Goal: Check status: Check status

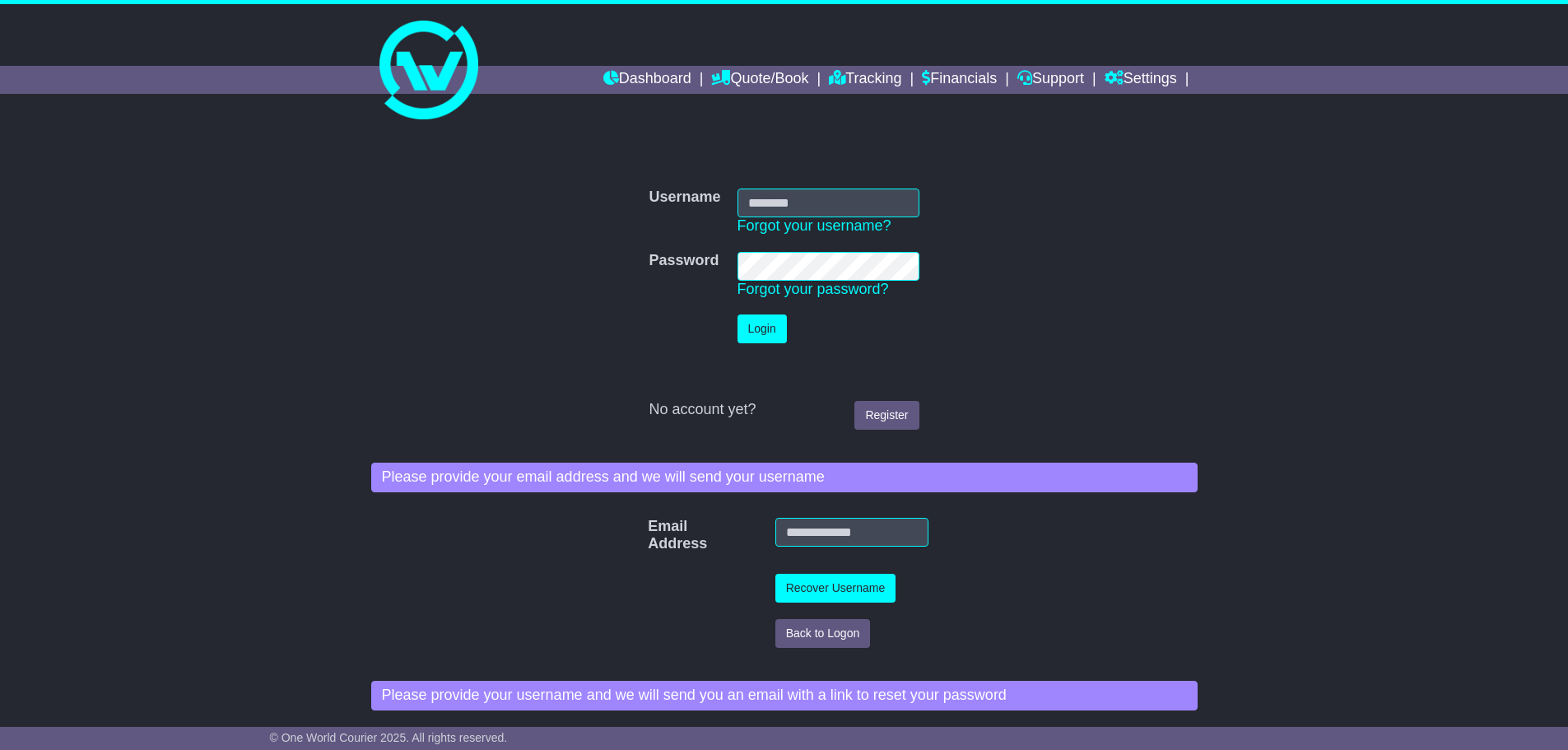
click at [830, 206] on input "Username" at bounding box center [828, 203] width 182 height 29
type input "**********"
click at [768, 330] on button "Login" at bounding box center [762, 329] width 50 height 29
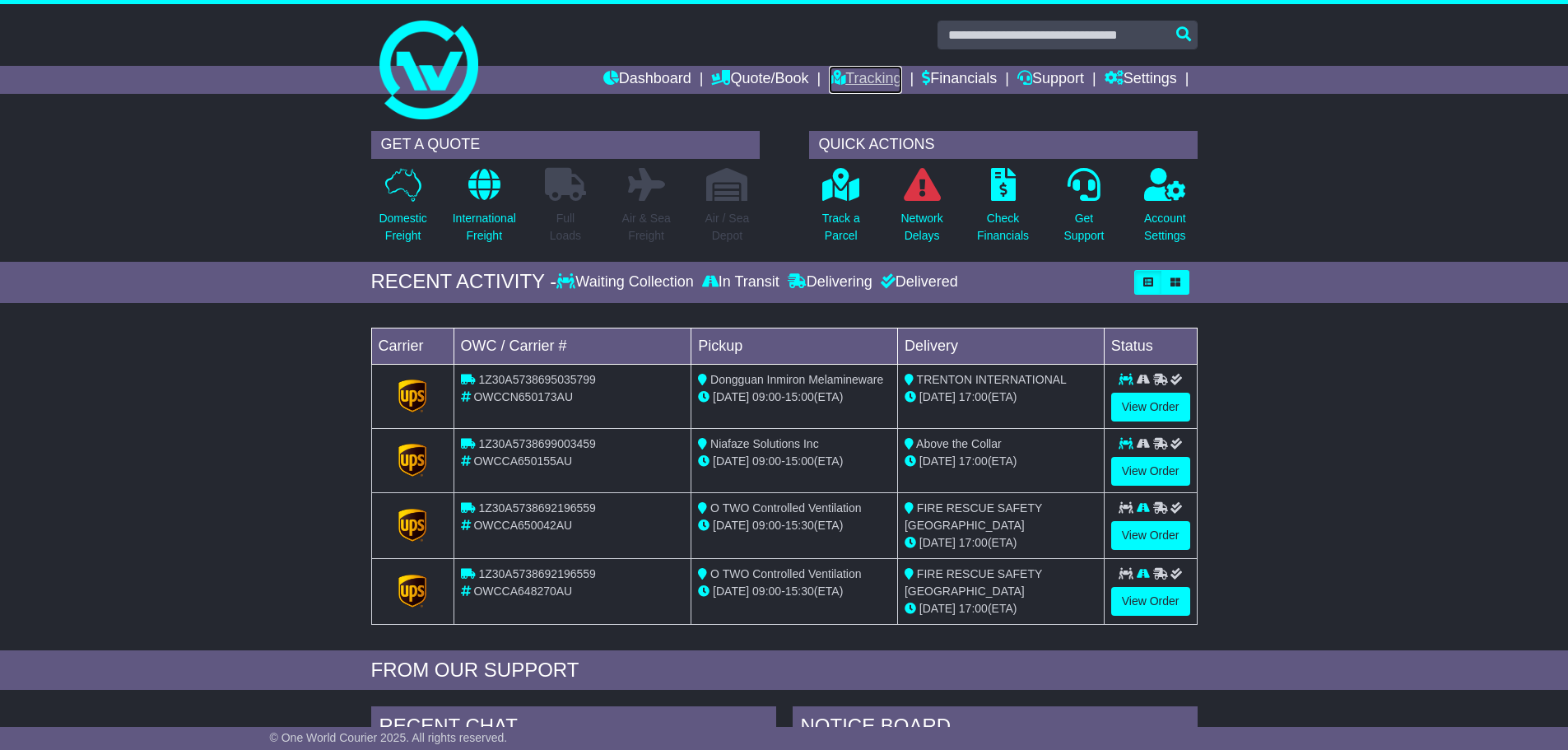
click at [874, 80] on link "Tracking" at bounding box center [865, 79] width 72 height 28
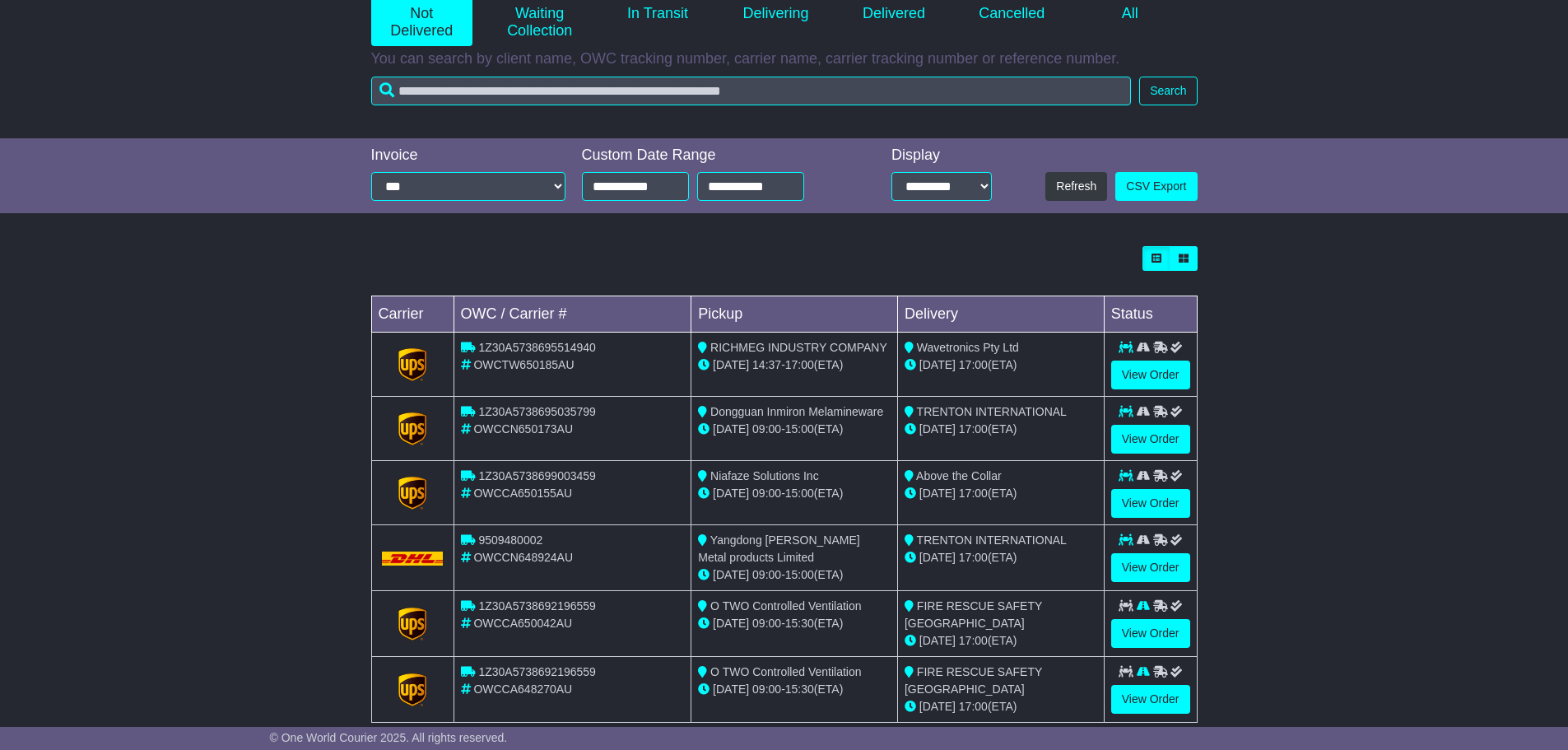
click at [848, 560] on div "Yangdong [PERSON_NAME] Metal products Limited" at bounding box center [794, 548] width 193 height 34
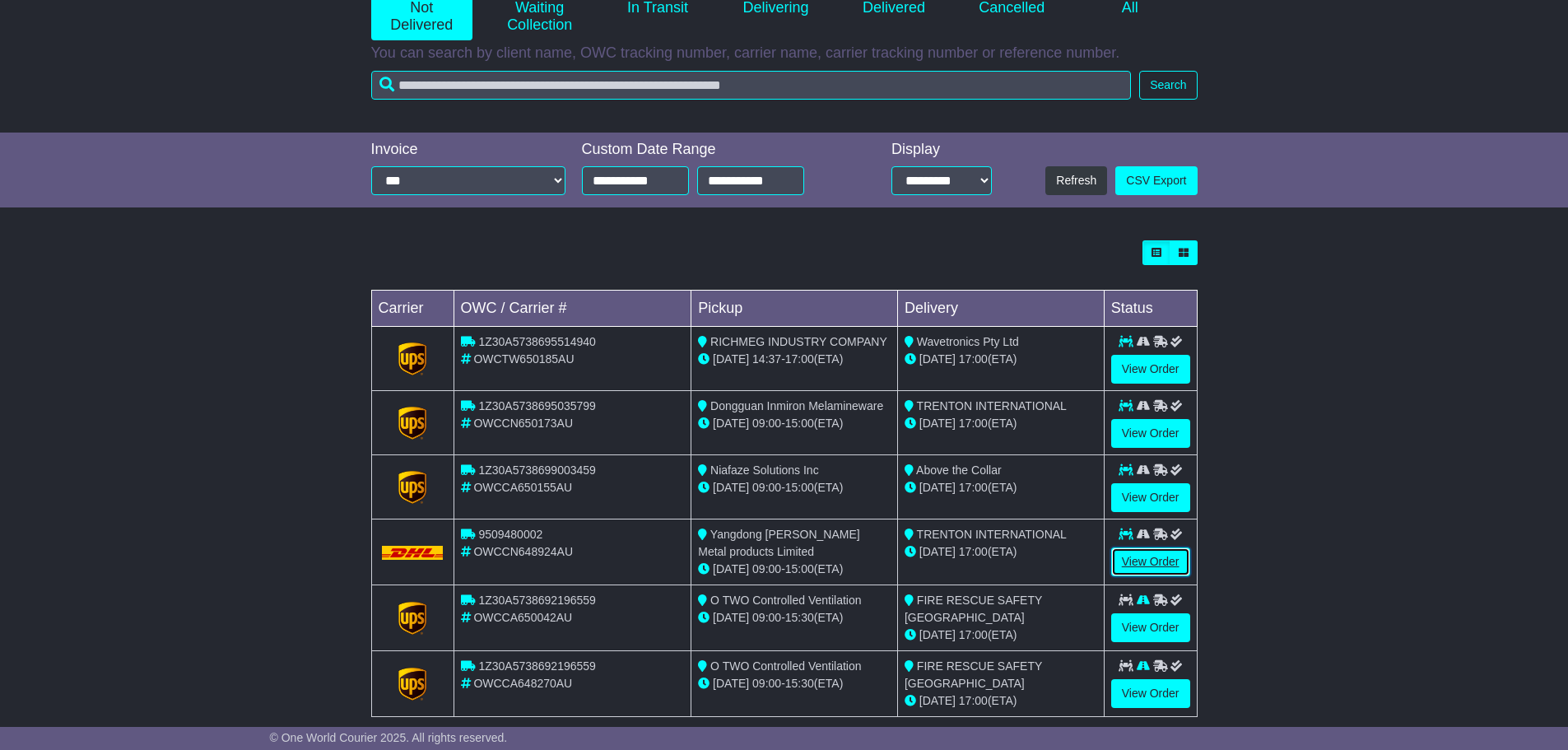
click at [1175, 551] on link "View Order" at bounding box center [1151, 562] width 79 height 29
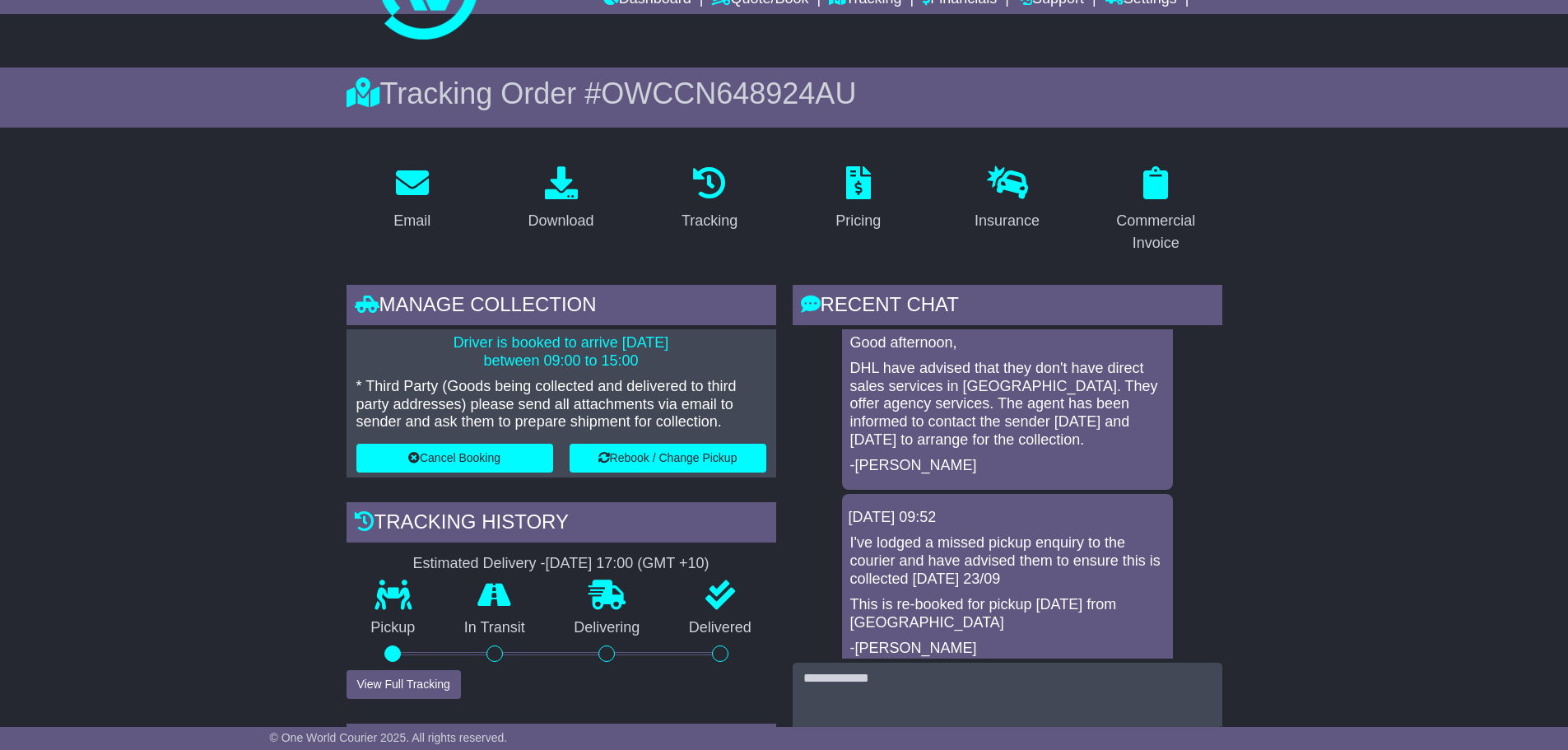
scroll to position [112, 0]
